Goal: Navigation & Orientation: Understand site structure

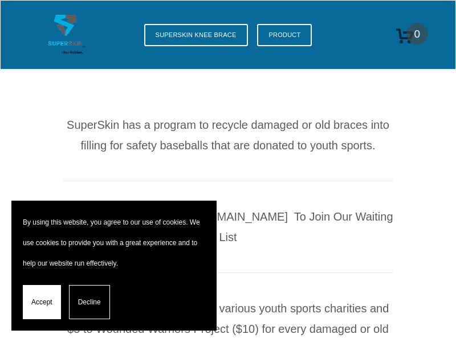
select select "US"
